Goal: Information Seeking & Learning: Check status

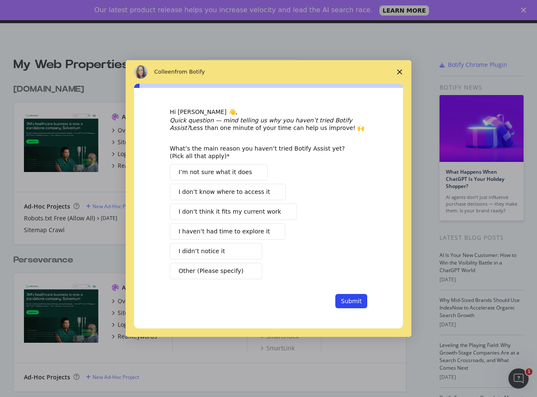
click at [258, 252] on button "I didn’t notice it" at bounding box center [216, 251] width 92 height 16
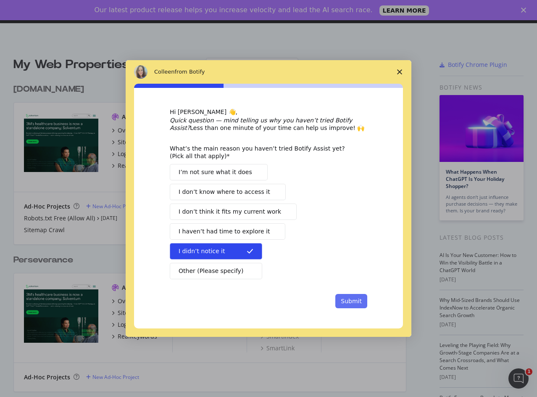
click at [349, 303] on button "Submit" at bounding box center [351, 301] width 32 height 14
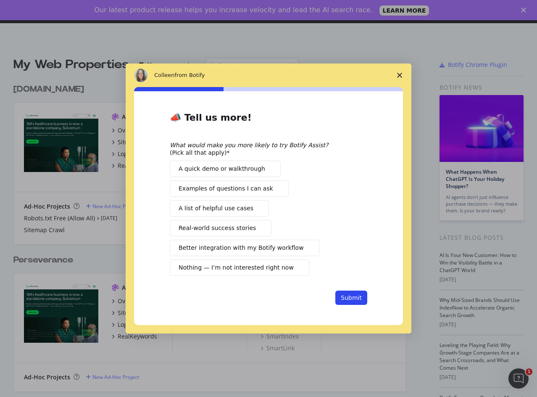
click at [273, 264] on span "Nothing — I’m not interested right now" at bounding box center [236, 267] width 115 height 9
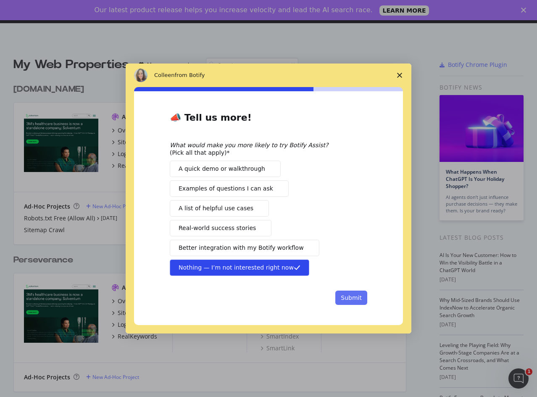
click at [352, 301] on button "Submit" at bounding box center [351, 297] width 32 height 14
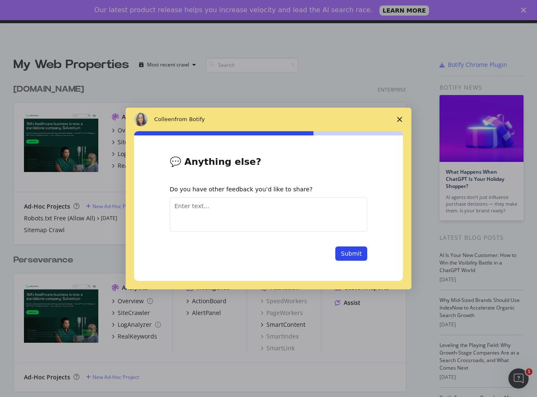
click at [302, 211] on textarea "Enter text..." at bounding box center [268, 214] width 197 height 34
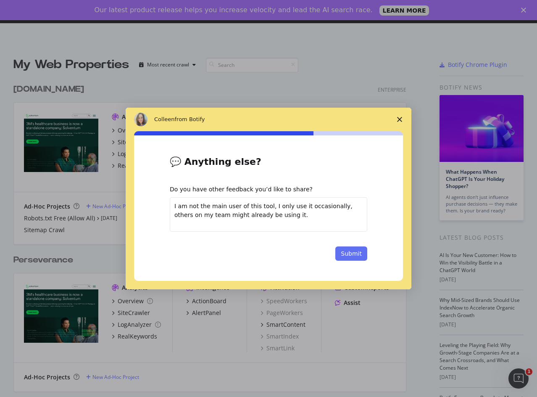
type textarea "I am not the main user of this tool, I only use it occasionally, others on my t…"
click at [356, 256] on button "Submit" at bounding box center [351, 253] width 32 height 14
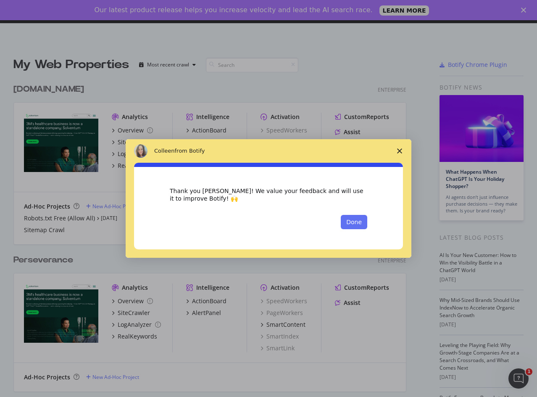
click at [356, 222] on button "Done" at bounding box center [354, 222] width 26 height 14
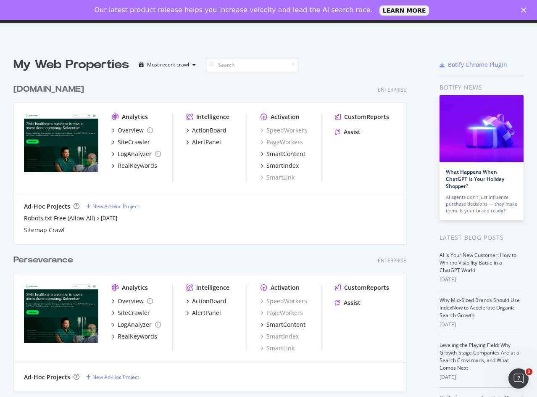
click at [42, 95] on div "[DOMAIN_NAME]" at bounding box center [48, 89] width 71 height 12
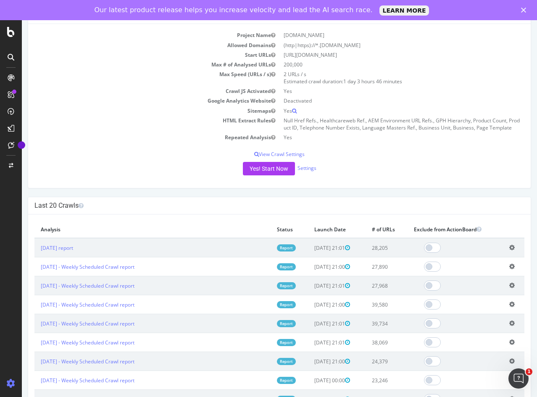
scroll to position [86, 0]
click at [73, 251] on link "[DATE] report" at bounding box center [57, 247] width 32 height 7
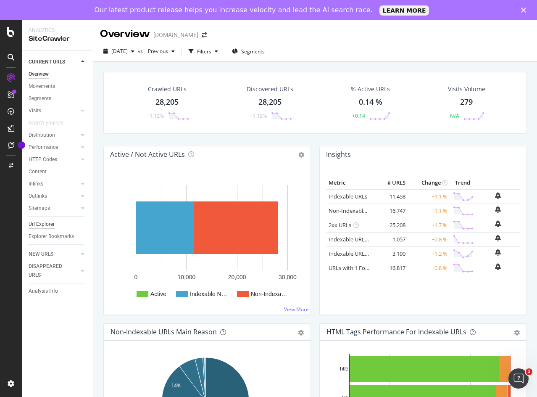
click at [42, 226] on div "Url Explorer" at bounding box center [42, 224] width 26 height 9
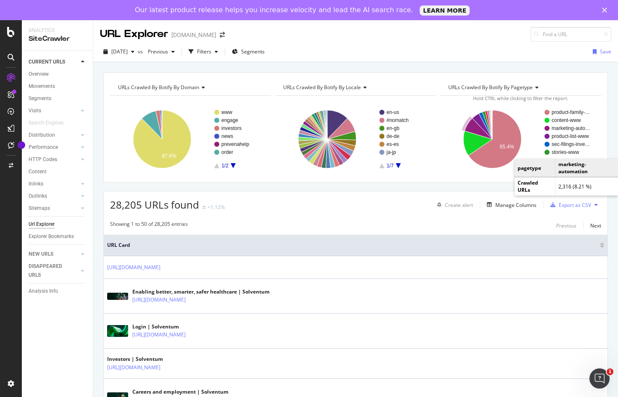
click at [536, 130] on rect "A chart." at bounding box center [571, 128] width 39 height 5
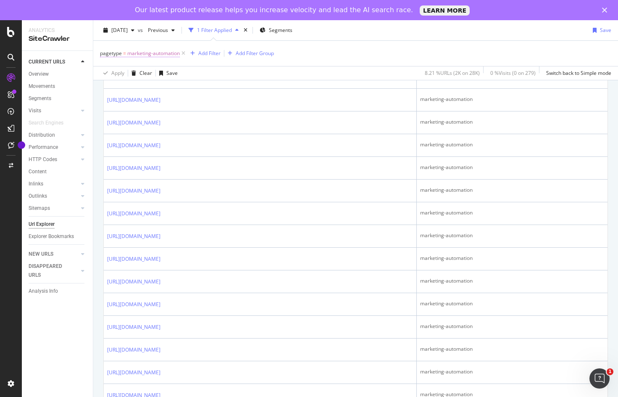
scroll to position [321, 0]
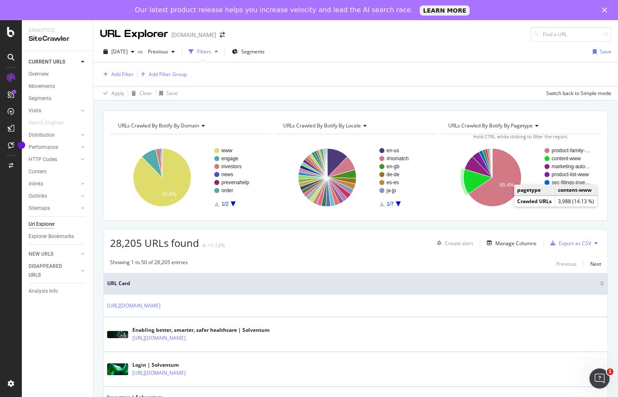
click at [536, 160] on text "content-www" at bounding box center [566, 158] width 29 height 6
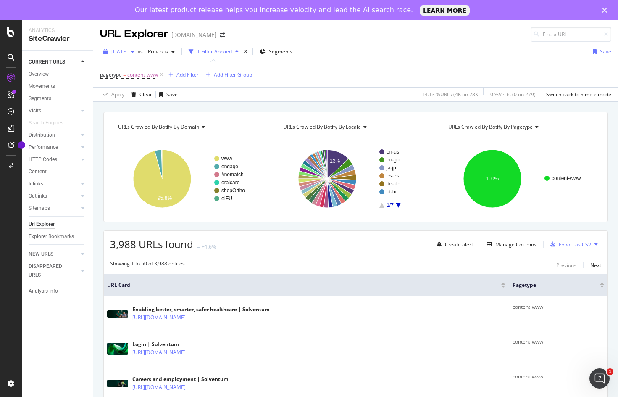
click at [134, 54] on icon "button" at bounding box center [132, 51] width 3 height 5
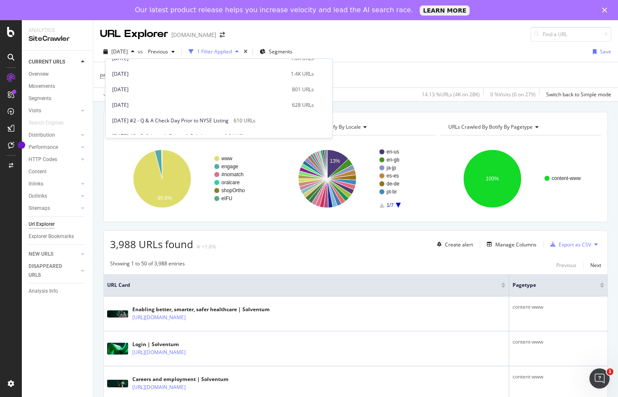
scroll to position [456, 0]
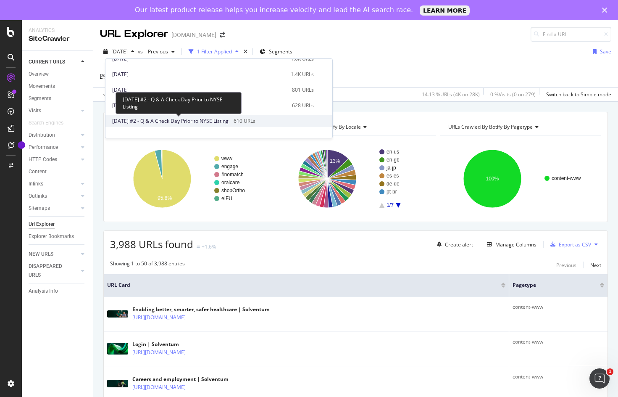
click at [229, 123] on span "[DATE] #2 - Q & A Check Day Prior to NYSE Listing" at bounding box center [170, 121] width 116 height 8
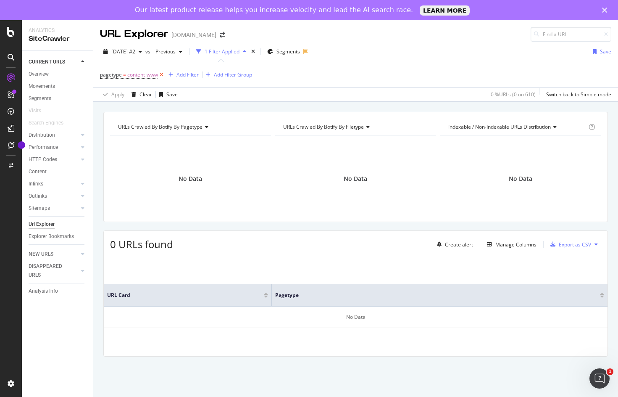
click at [161, 74] on icon at bounding box center [161, 75] width 7 height 8
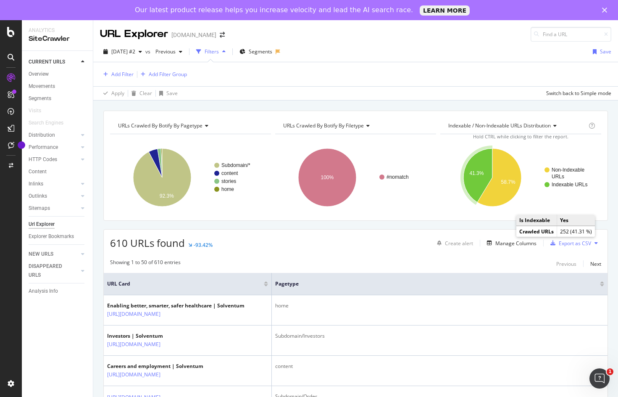
click at [536, 186] on text "Indexable URLs" at bounding box center [570, 184] width 36 height 6
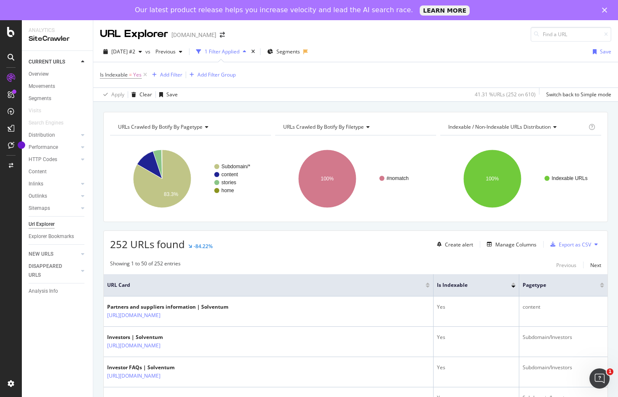
drag, startPoint x: 423, startPoint y: 73, endPoint x: 404, endPoint y: 73, distance: 18.9
click at [423, 73] on div "Is Indexable = Yes Add Filter Add Filter Group" at bounding box center [355, 74] width 511 height 25
click at [141, 55] on div "[DATE] #2" at bounding box center [122, 51] width 45 height 13
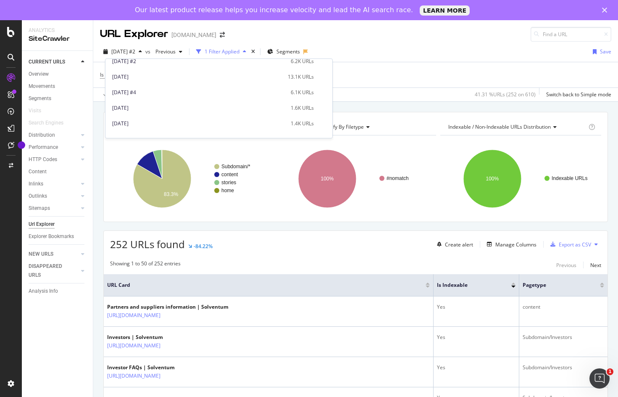
scroll to position [407, 0]
click at [244, 108] on div "[DATE]" at bounding box center [199, 109] width 174 height 8
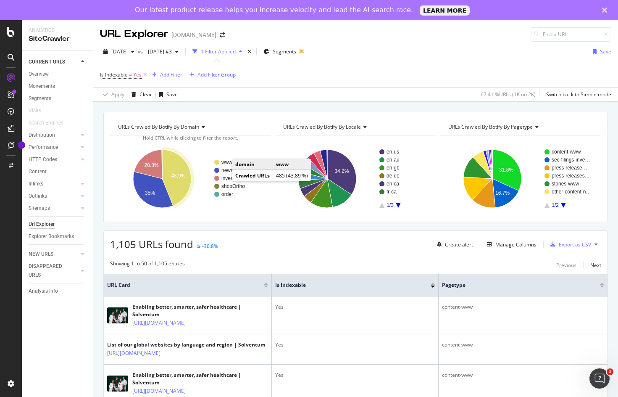
click at [225, 160] on text "www" at bounding box center [226, 162] width 11 height 6
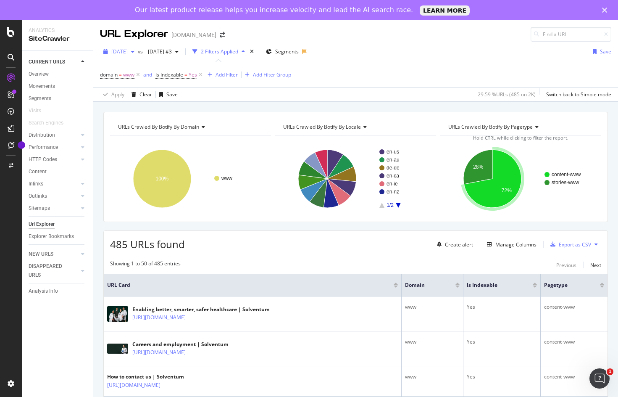
click at [128, 51] on span "[DATE]" at bounding box center [119, 51] width 16 height 7
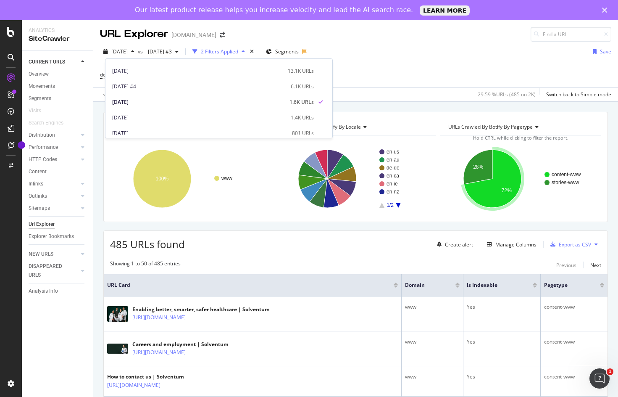
scroll to position [400, 0]
click at [191, 103] on div "[DATE] #4 6.1K URLs" at bounding box center [218, 99] width 227 height 12
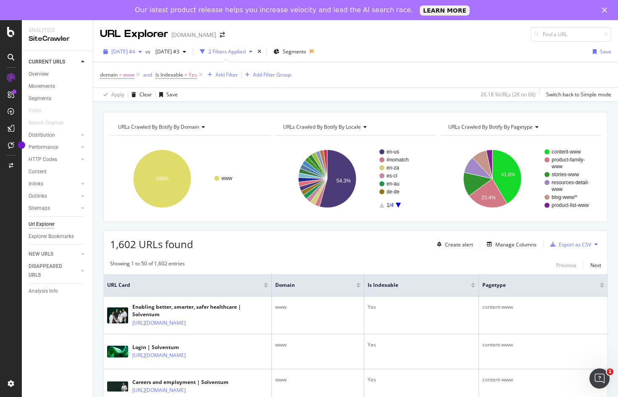
click at [135, 52] on span "[DATE] #4" at bounding box center [123, 51] width 24 height 7
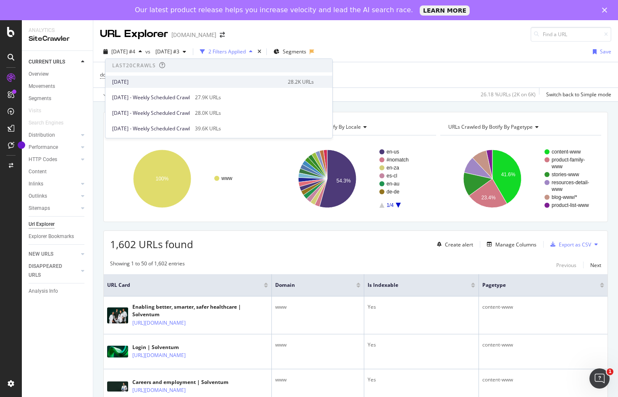
click at [151, 84] on div "[DATE]" at bounding box center [197, 82] width 171 height 8
